Goal: Information Seeking & Learning: Compare options

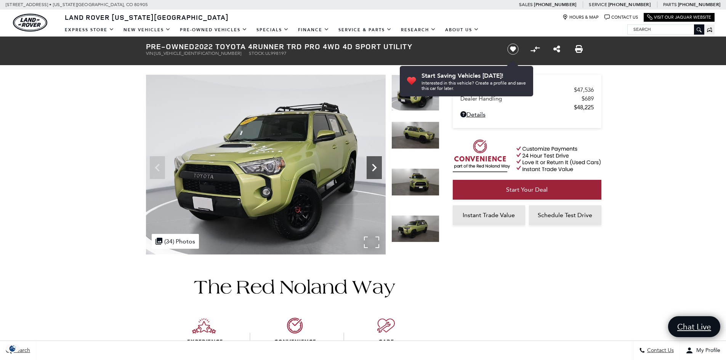
click at [371, 167] on icon "Next" at bounding box center [373, 167] width 15 height 15
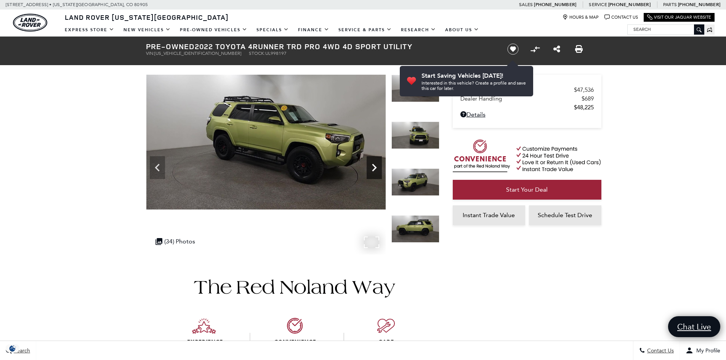
click at [372, 169] on icon "Next" at bounding box center [373, 167] width 15 height 15
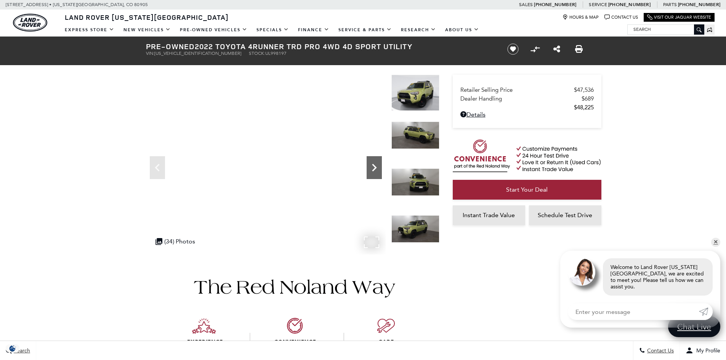
click at [376, 163] on icon "Next" at bounding box center [373, 167] width 15 height 15
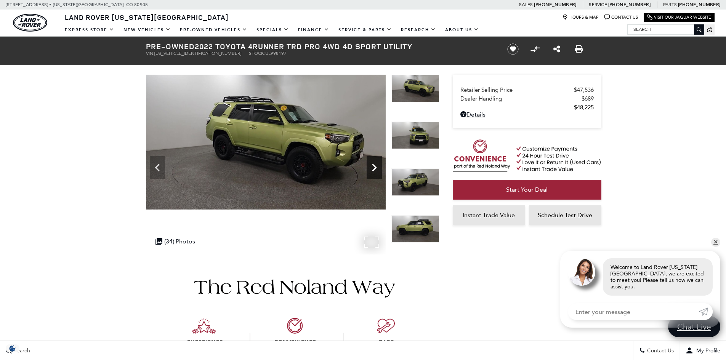
click at [376, 163] on icon "Next" at bounding box center [373, 167] width 15 height 15
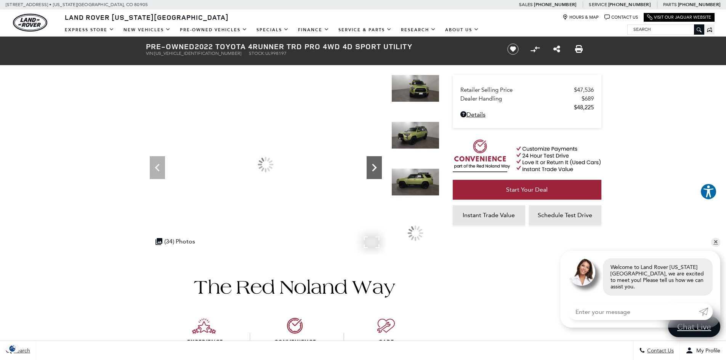
click at [376, 163] on icon "Next" at bounding box center [373, 167] width 15 height 15
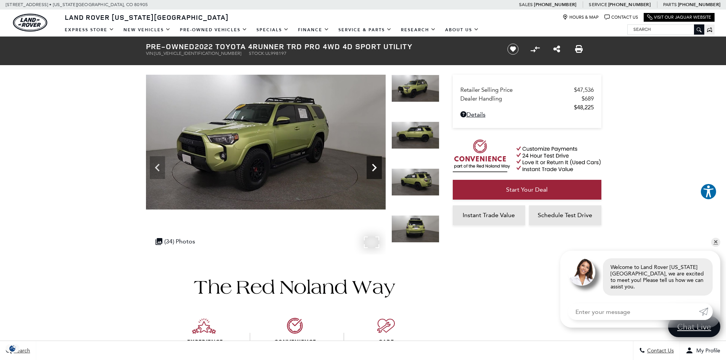
click at [376, 163] on icon "Next" at bounding box center [373, 167] width 15 height 15
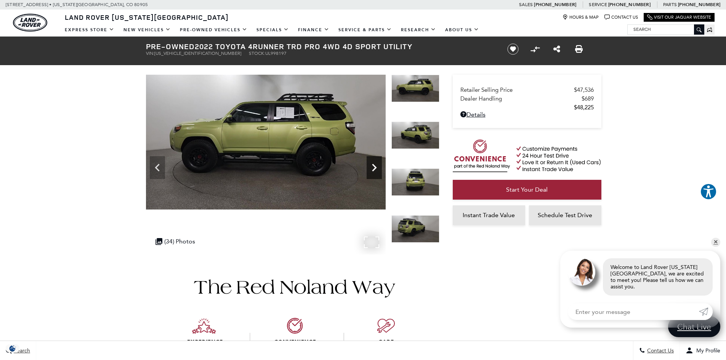
click at [376, 163] on icon "Next" at bounding box center [373, 167] width 15 height 15
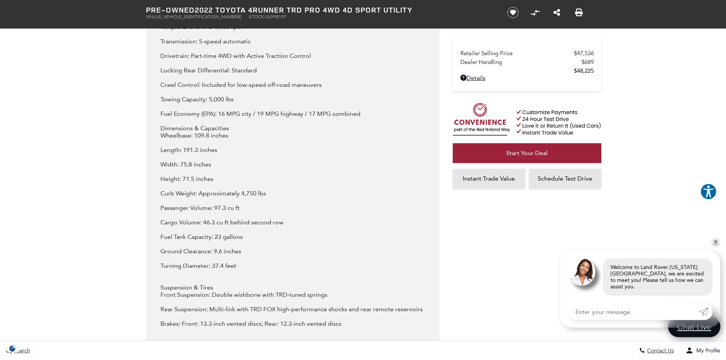
scroll to position [1067, 0]
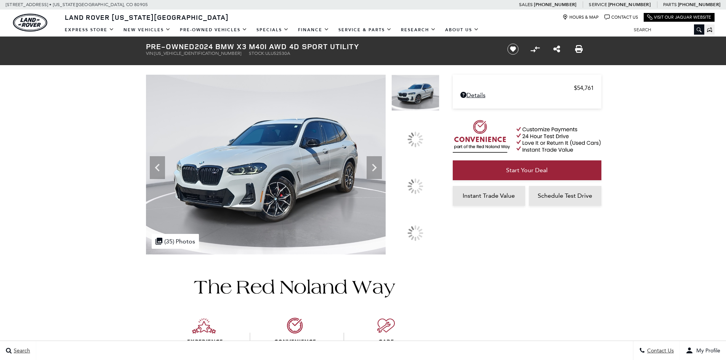
click at [382, 175] on icon at bounding box center [373, 167] width 15 height 15
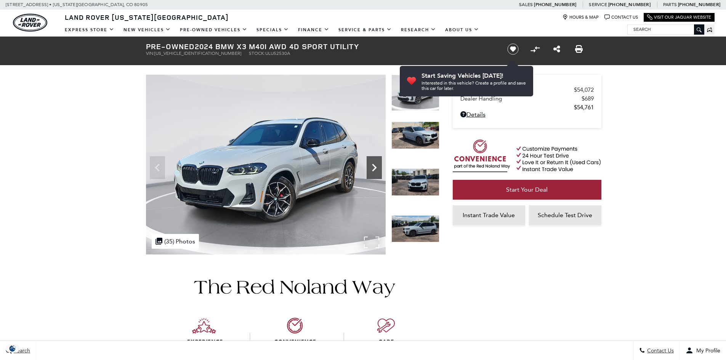
click at [377, 168] on icon "Next" at bounding box center [373, 167] width 15 height 15
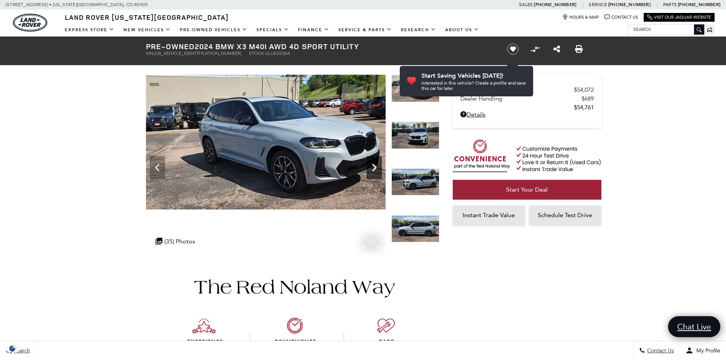
click at [377, 168] on icon "Next" at bounding box center [373, 167] width 15 height 15
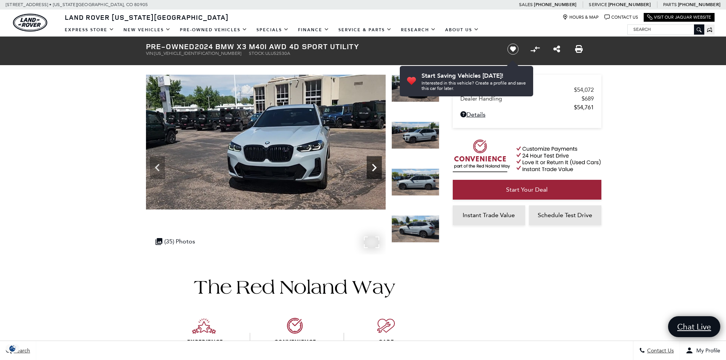
click at [377, 168] on icon "Next" at bounding box center [373, 167] width 15 height 15
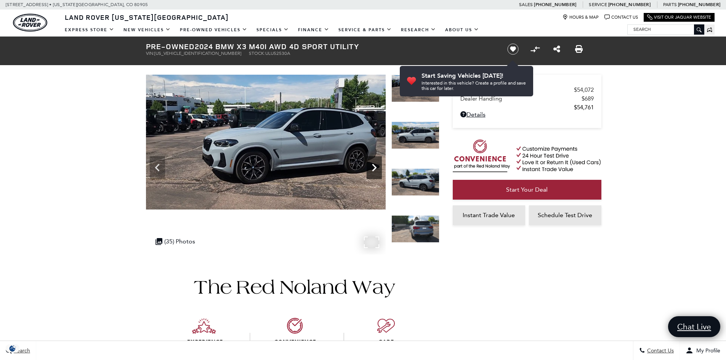
click at [377, 168] on icon "Next" at bounding box center [373, 167] width 15 height 15
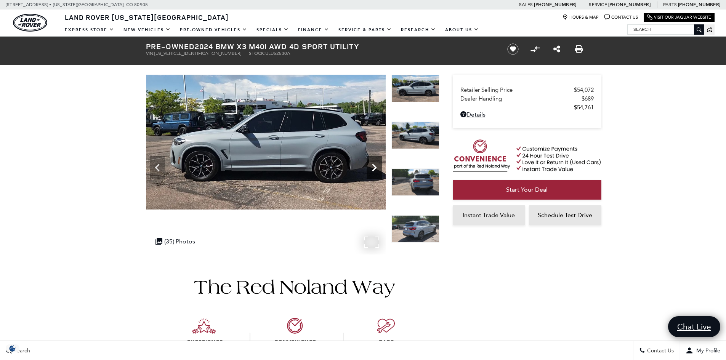
click at [377, 168] on icon "Next" at bounding box center [373, 167] width 15 height 15
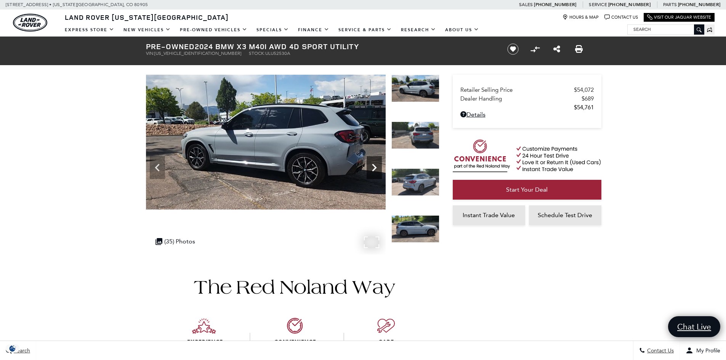
click at [377, 168] on icon "Next" at bounding box center [373, 167] width 15 height 15
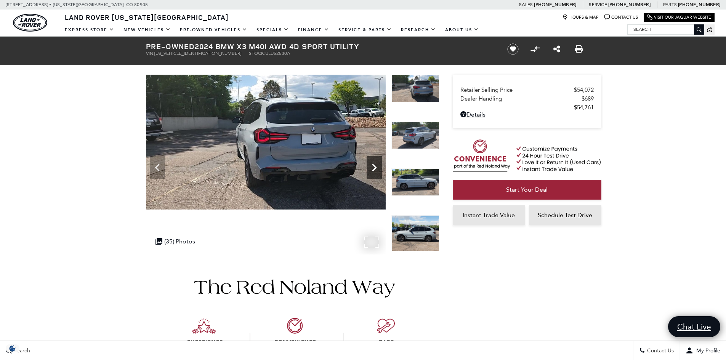
click at [377, 168] on icon "Next" at bounding box center [373, 167] width 15 height 15
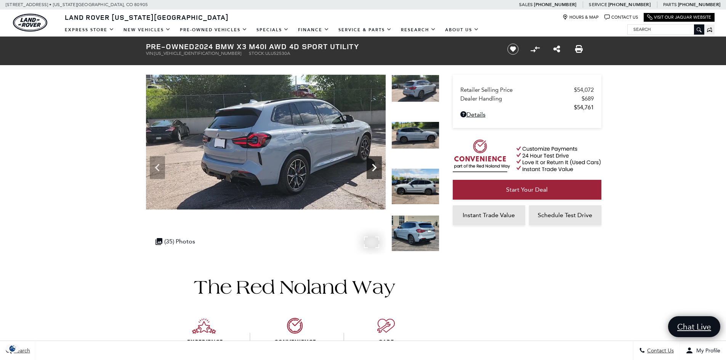
click at [377, 168] on icon "Next" at bounding box center [373, 167] width 15 height 15
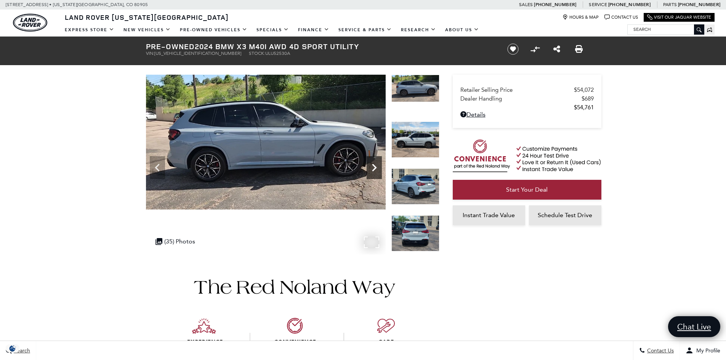
click at [377, 168] on icon "Next" at bounding box center [373, 167] width 15 height 15
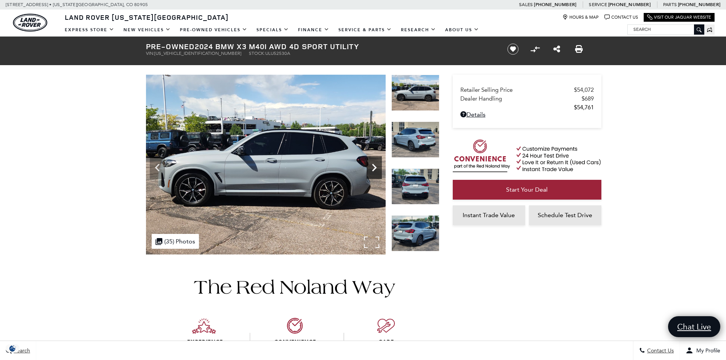
click at [377, 168] on icon "Next" at bounding box center [373, 167] width 15 height 15
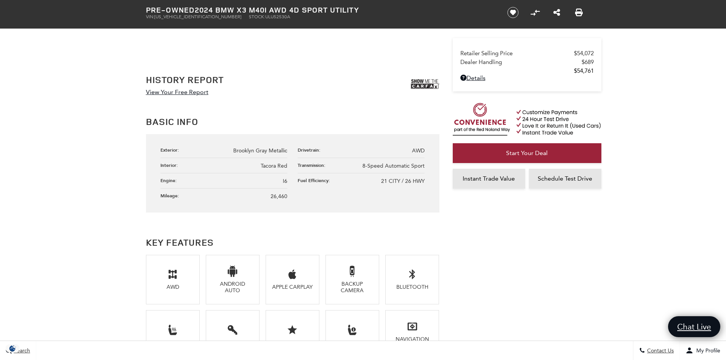
scroll to position [571, 0]
